Goal: Register for event/course

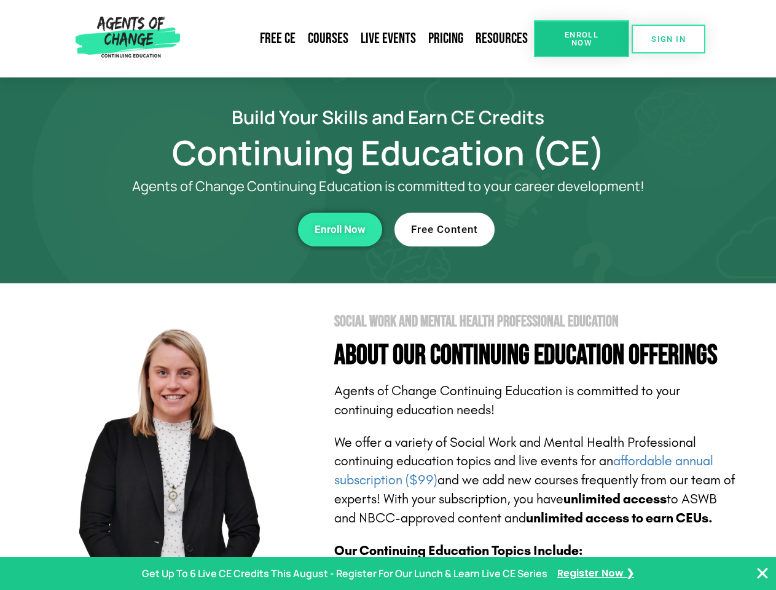
click at [388, 295] on section "Social Work and Mental Health Professional Education About Our Continuing Educa…" at bounding box center [388, 541] width 776 height 516
click at [581, 39] on span "Enroll Now" at bounding box center [582, 39] width 56 height 16
click at [668, 39] on span "SIGN IN" at bounding box center [668, 39] width 34 height 8
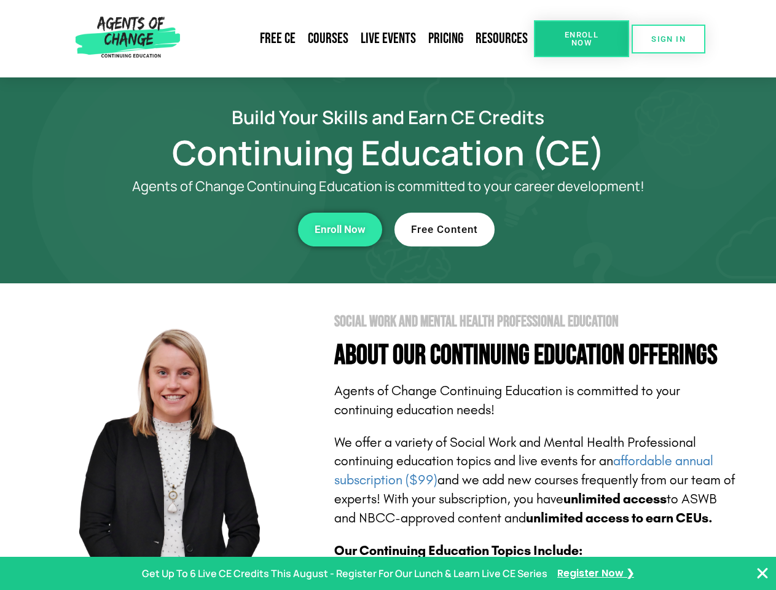
click at [213, 229] on div "Enroll Now" at bounding box center [213, 230] width 338 height 34
click at [340, 229] on span "Enroll Now" at bounding box center [340, 229] width 51 height 10
click at [563, 229] on div "Free Content" at bounding box center [563, 230] width 338 height 34
